Goal: Information Seeking & Learning: Understand process/instructions

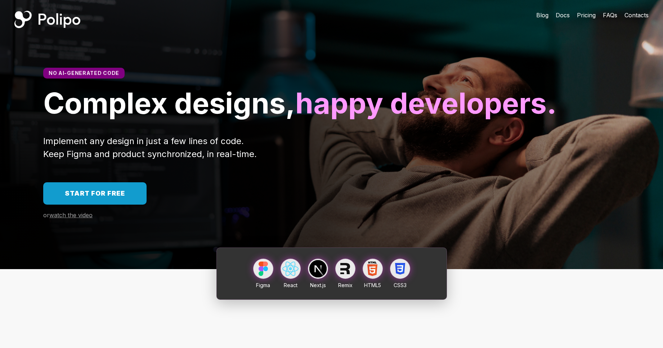
click at [563, 12] on span "Docs" at bounding box center [562, 15] width 14 height 7
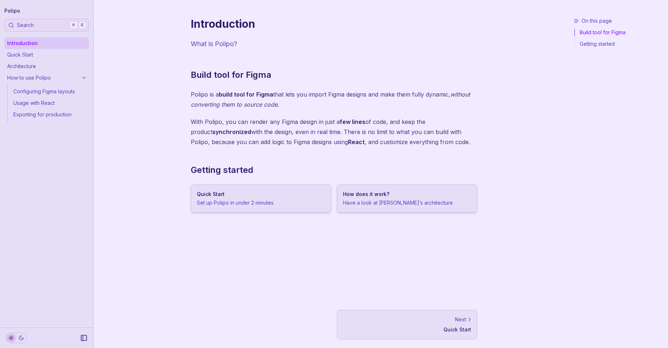
click at [442, 336] on link "Next Quick Start" at bounding box center [407, 325] width 140 height 30
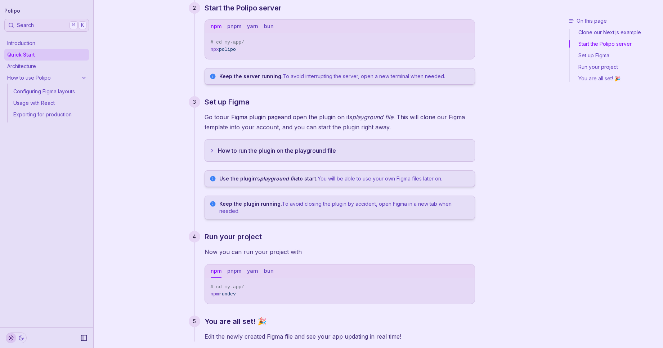
scroll to position [199, 0]
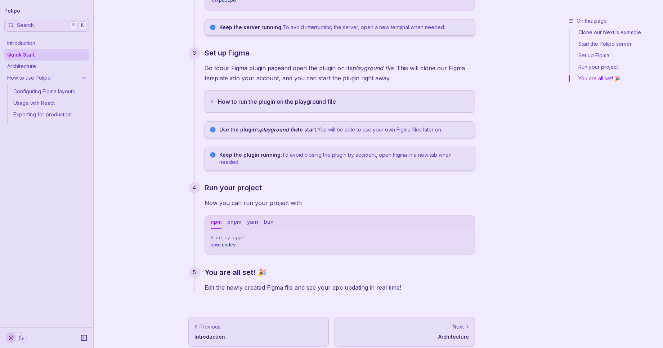
click at [420, 308] on article "Quick Start Getting Started with Polipo Follow these steps to get started with …" at bounding box center [332, 78] width 310 height 554
click at [417, 323] on div "Next" at bounding box center [405, 326] width 128 height 7
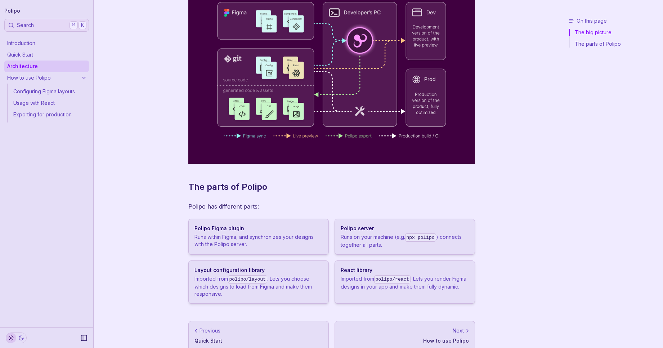
scroll to position [123, 0]
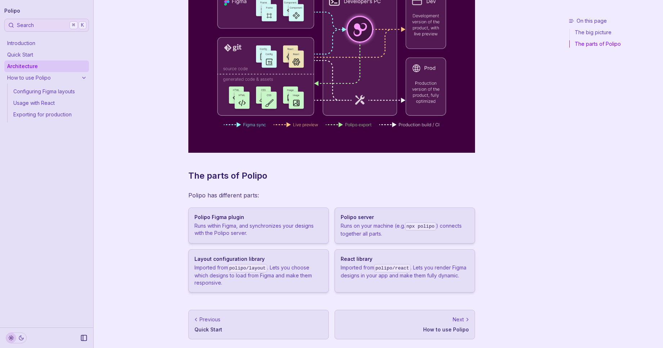
click at [429, 319] on div "Next" at bounding box center [405, 319] width 128 height 7
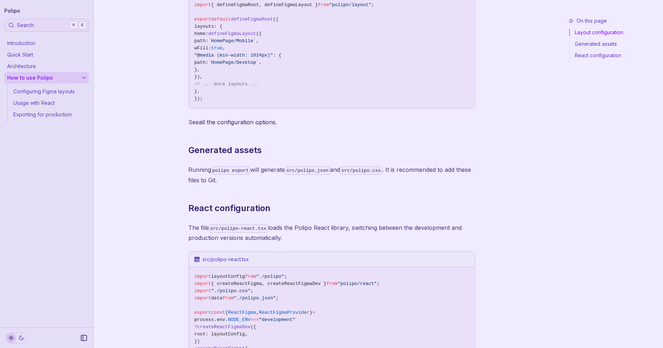
scroll to position [286, 0]
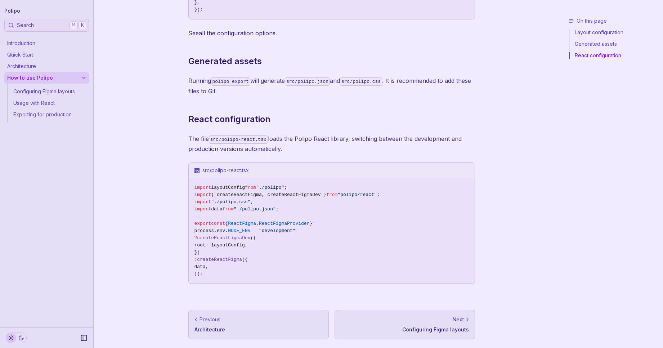
click at [431, 317] on div "Next" at bounding box center [405, 319] width 128 height 7
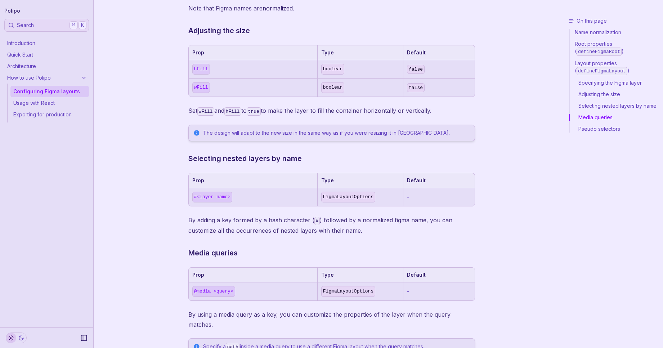
scroll to position [810, 0]
